Goal: Information Seeking & Learning: Learn about a topic

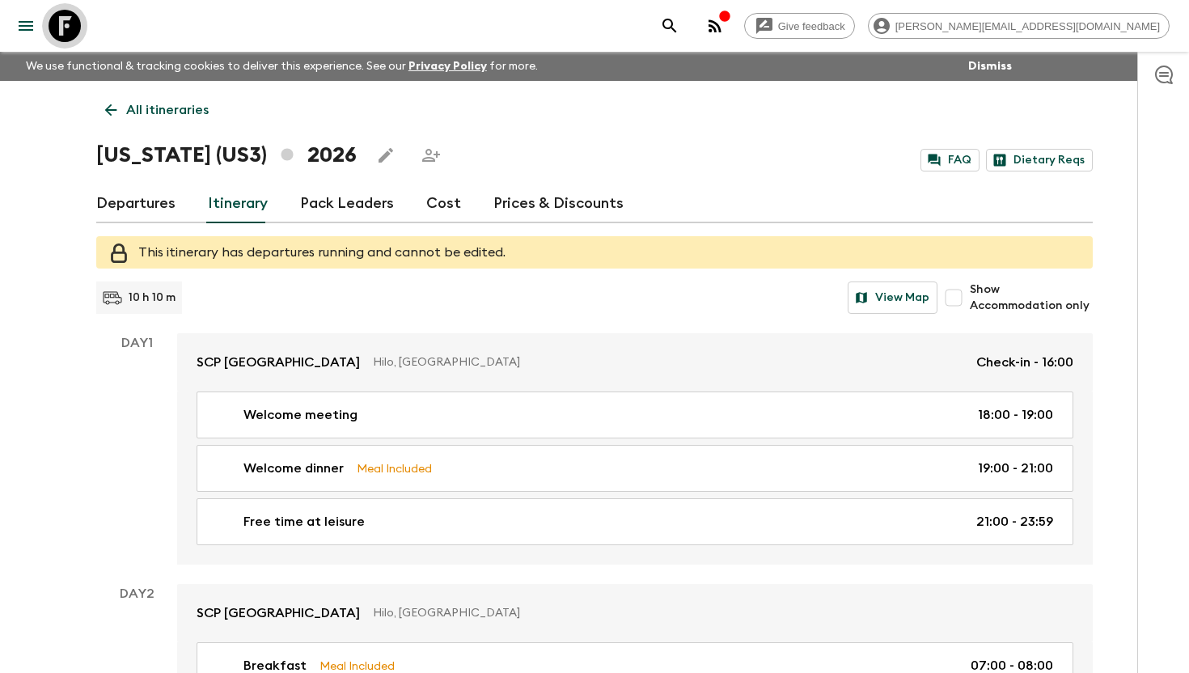
click at [73, 23] on icon at bounding box center [65, 26] width 32 height 32
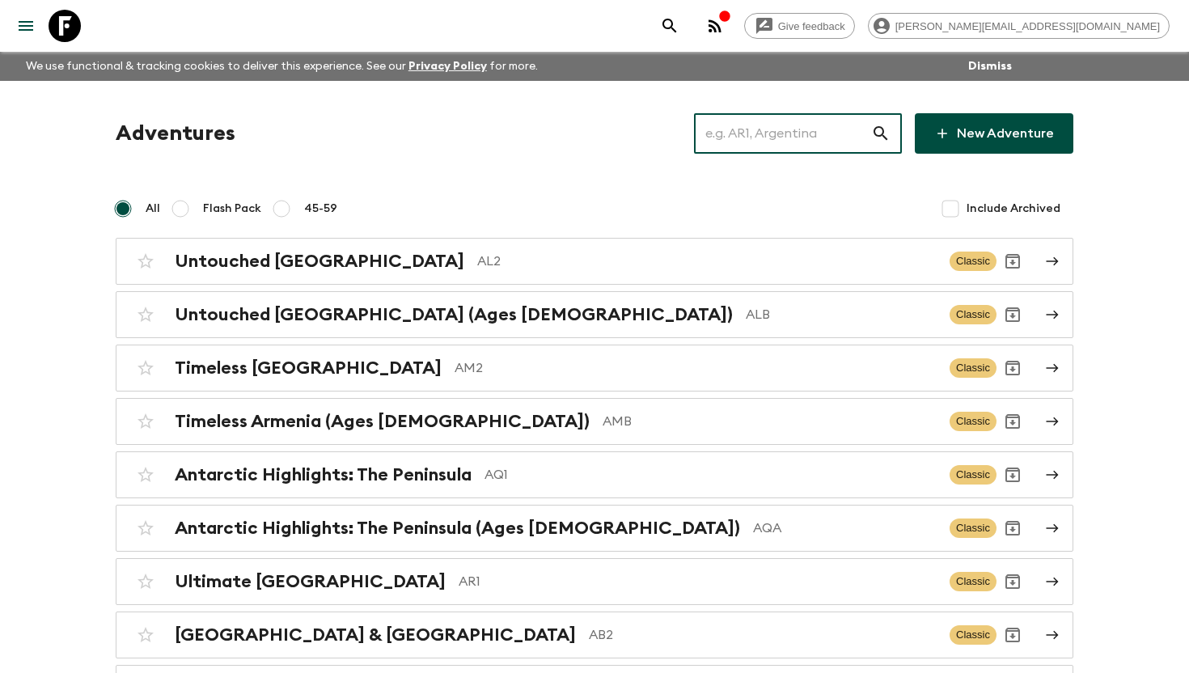
click at [770, 136] on input "text" at bounding box center [782, 133] width 177 height 45
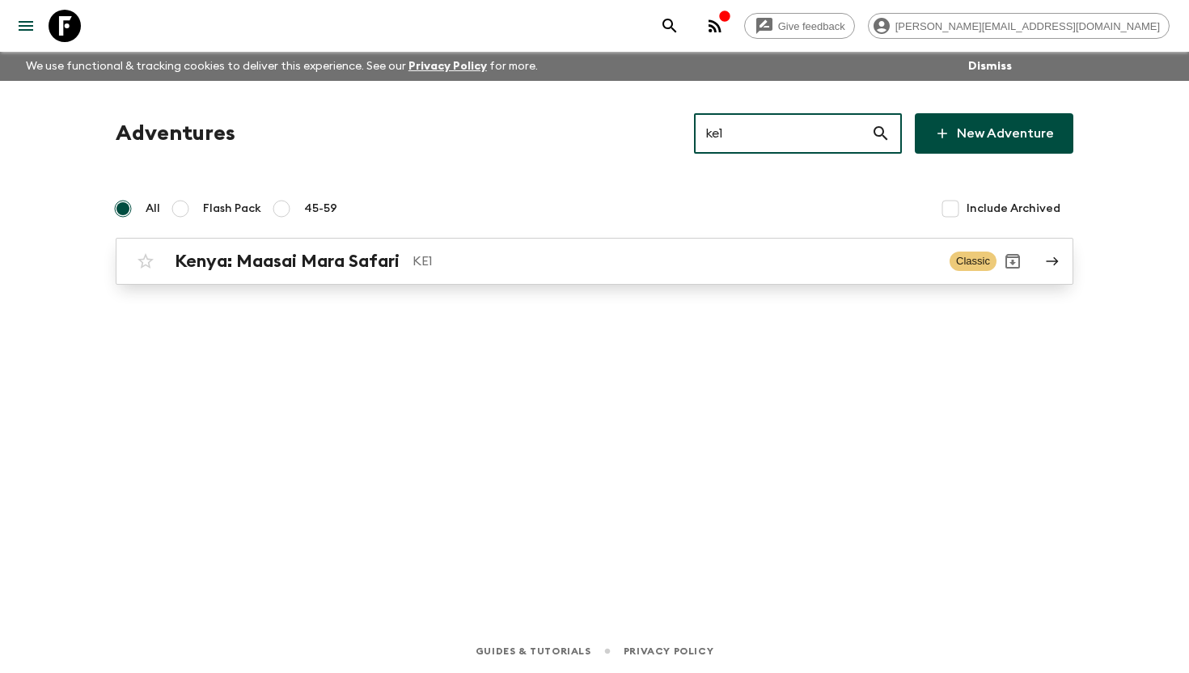
type input "ke1"
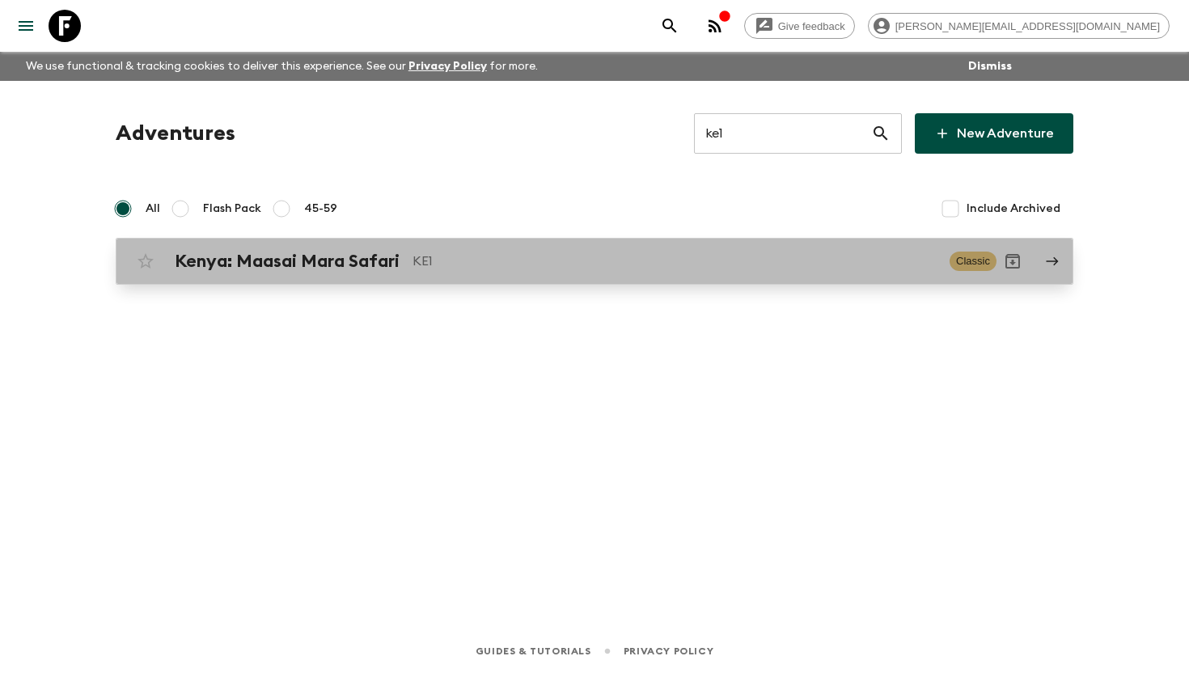
click at [362, 270] on h2 "Kenya: Maasai Mara Safari" at bounding box center [287, 261] width 225 height 21
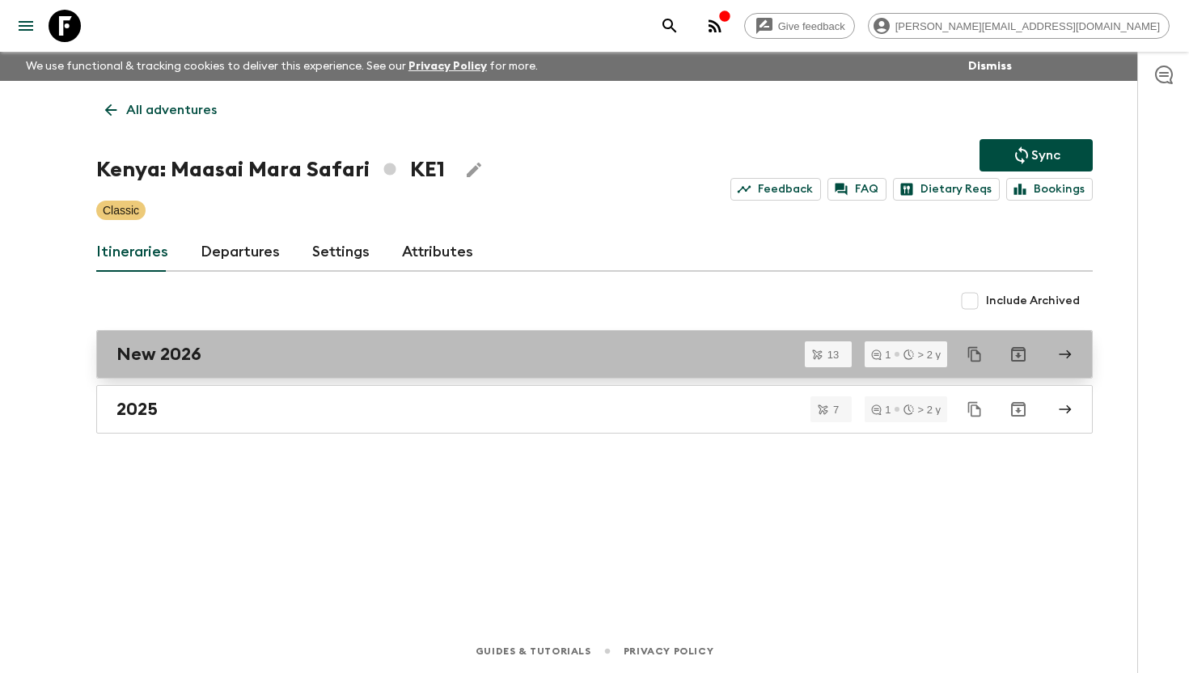
click at [198, 357] on h2 "New 2026" at bounding box center [158, 354] width 85 height 21
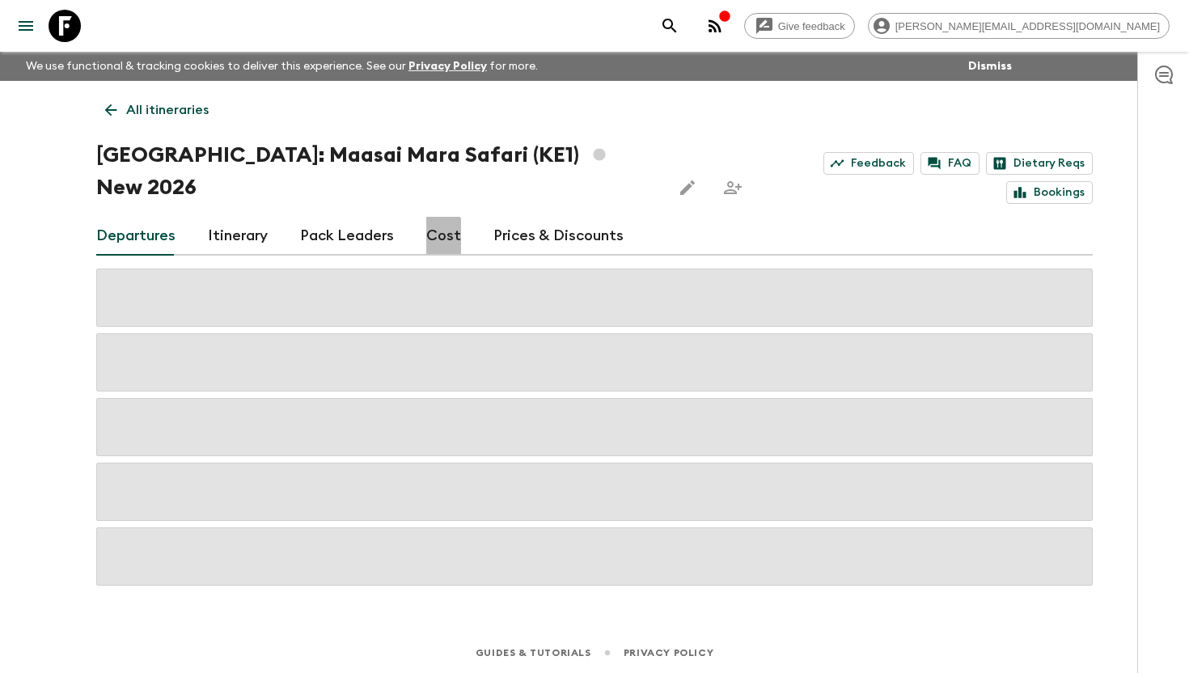
click at [433, 217] on link "Cost" at bounding box center [443, 236] width 35 height 39
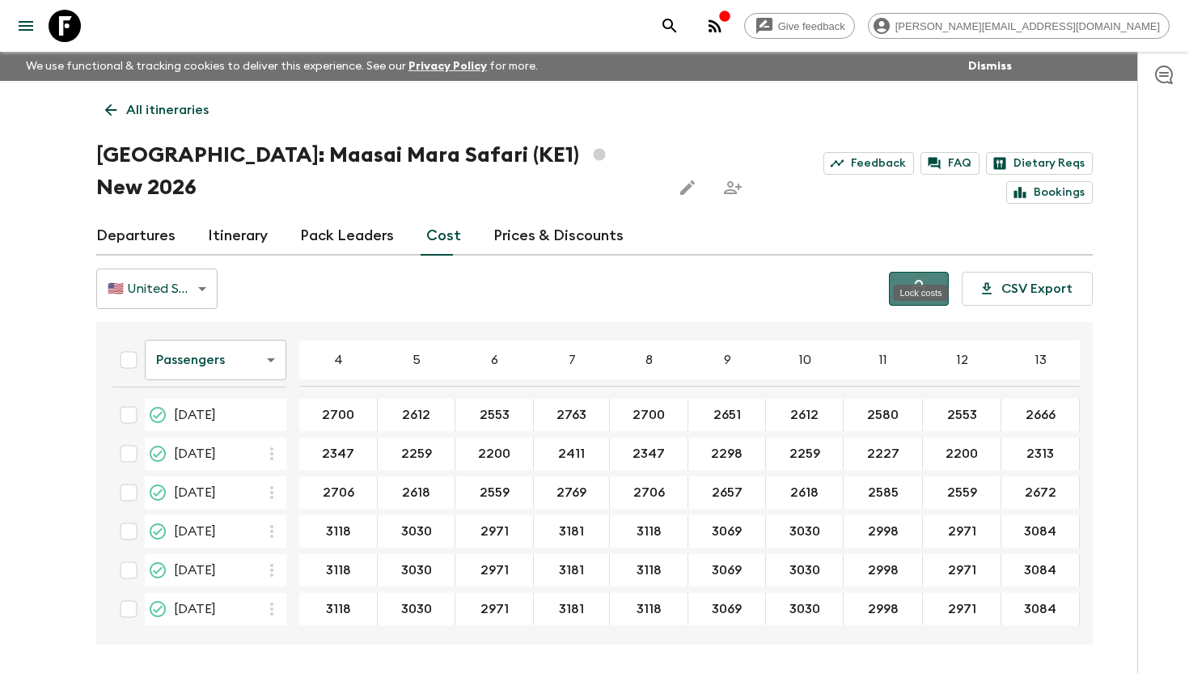
click at [770, 279] on icon "Lock costs" at bounding box center [918, 288] width 19 height 19
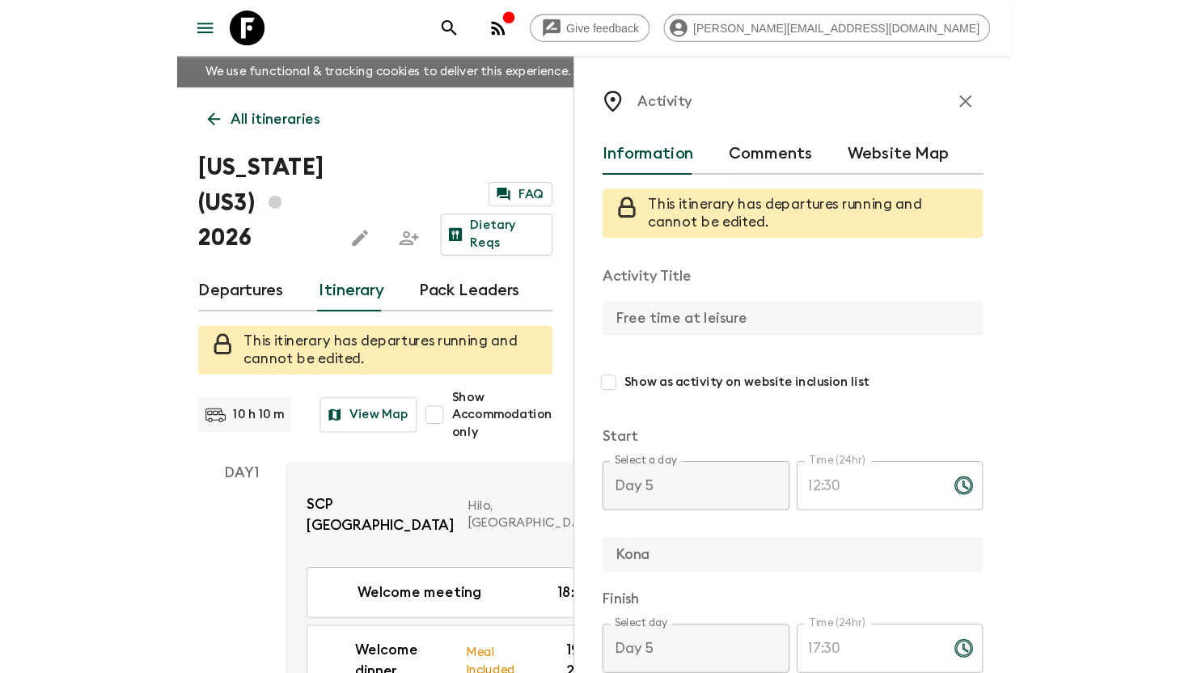
scroll to position [324, 0]
